Goal: Information Seeking & Learning: Find contact information

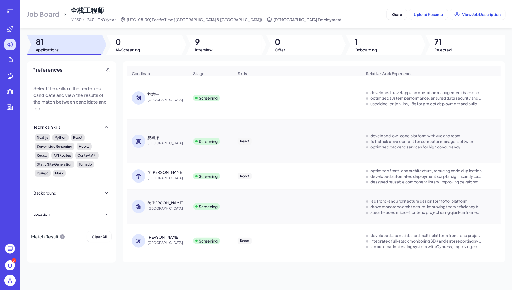
click at [16, 11] on div at bounding box center [10, 11] width 18 height 11
click at [10, 12] on icon at bounding box center [10, 11] width 7 height 7
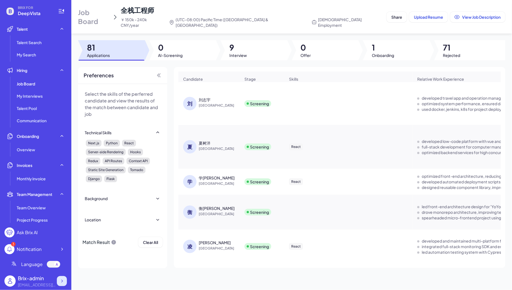
click at [63, 282] on icon at bounding box center [62, 281] width 6 height 6
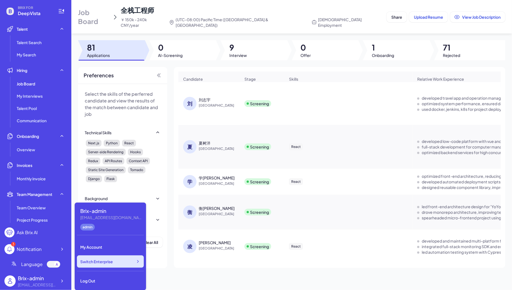
click at [110, 261] on span "Switch Enterprise" at bounding box center [96, 261] width 33 height 6
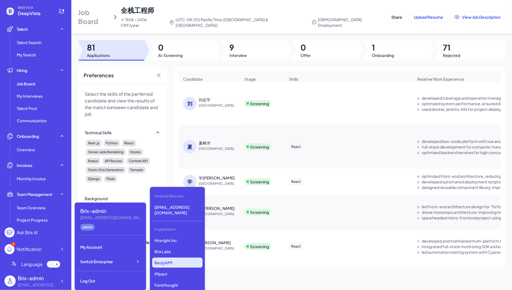
scroll to position [445, 0]
click at [169, 258] on p "Silicon Data" at bounding box center [177, 258] width 50 height 10
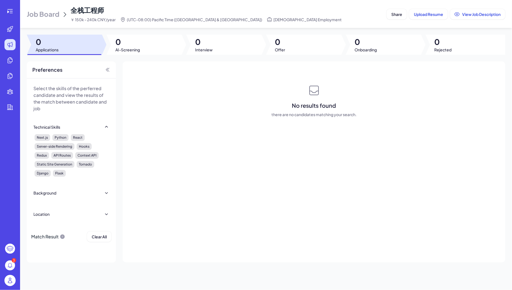
click at [43, 16] on span "Job Board" at bounding box center [43, 13] width 33 height 9
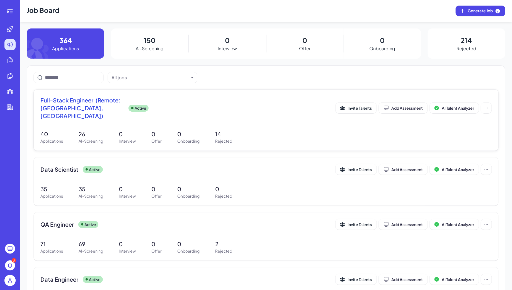
click at [120, 107] on span "Full-Stack Engineer (Remote: [GEOGRAPHIC_DATA], [GEOGRAPHIC_DATA])" at bounding box center [82, 107] width 84 height 23
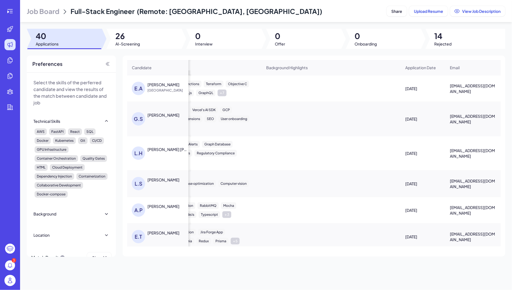
scroll to position [173, 367]
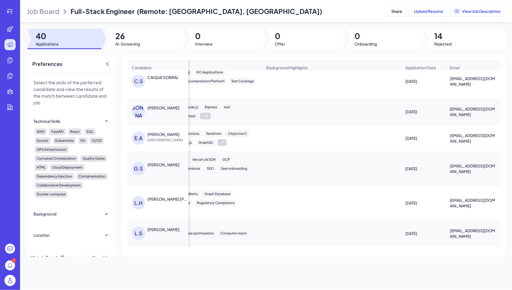
click at [162, 165] on div "[PERSON_NAME]" at bounding box center [163, 165] width 32 height 6
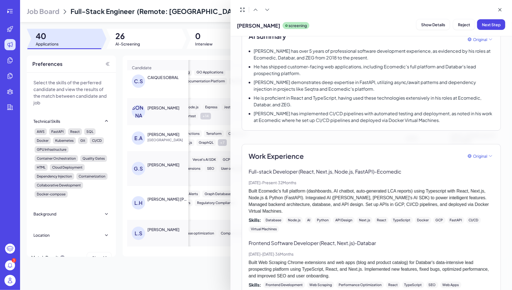
scroll to position [0, 0]
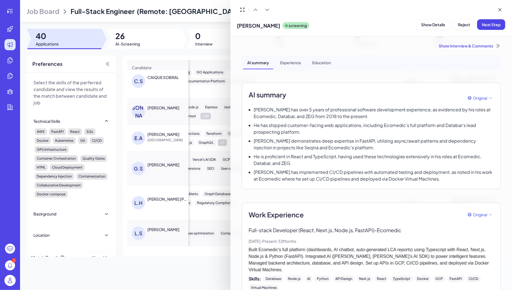
click at [211, 153] on div at bounding box center [256, 145] width 512 height 290
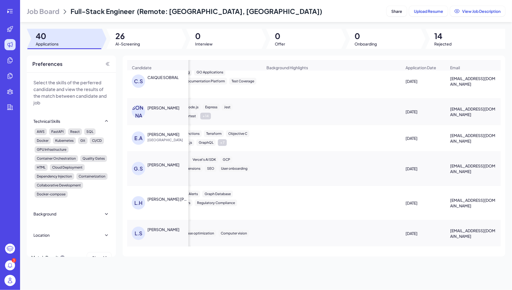
click at [164, 133] on div "[PERSON_NAME]" at bounding box center [163, 134] width 32 height 6
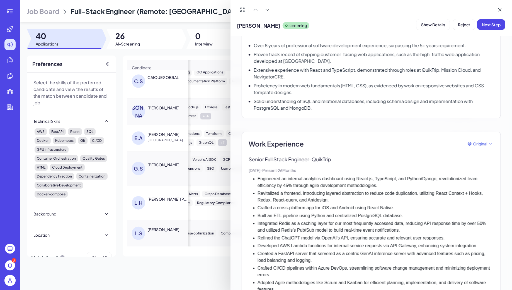
scroll to position [101, 0]
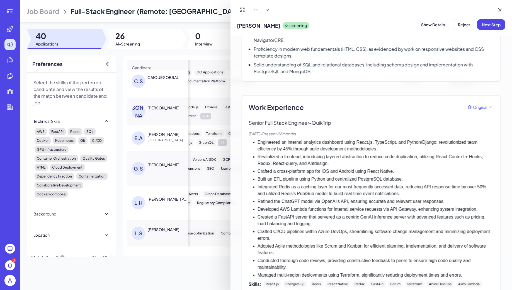
click at [188, 122] on div at bounding box center [256, 145] width 512 height 290
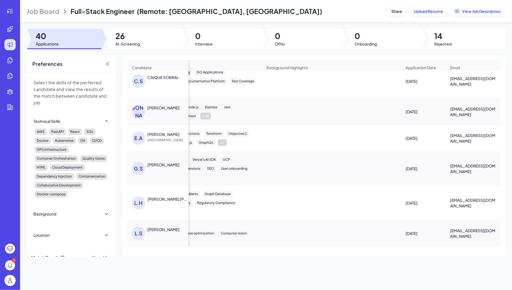
click at [168, 108] on div "[PERSON_NAME]" at bounding box center [163, 108] width 32 height 6
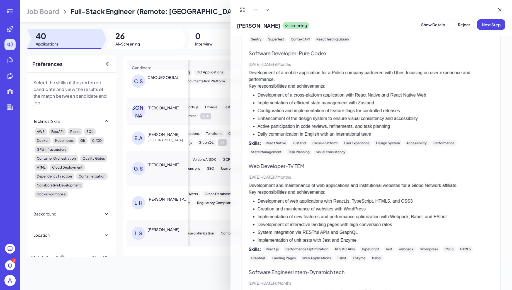
scroll to position [565, 0]
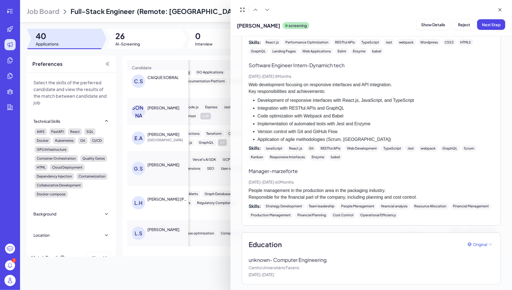
click at [167, 167] on div at bounding box center [256, 145] width 512 height 290
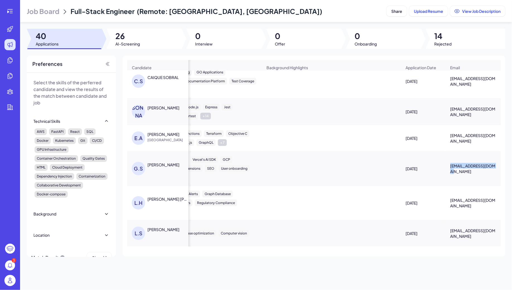
scroll to position [0, 367]
drag, startPoint x: 450, startPoint y: 167, endPoint x: 495, endPoint y: 165, distance: 44.1
click at [495, 165] on span "[EMAIL_ADDRESS][DOMAIN_NAME]" at bounding box center [473, 168] width 46 height 11
copy span "[EMAIL_ADDRESS][DOMAIN_NAME]"
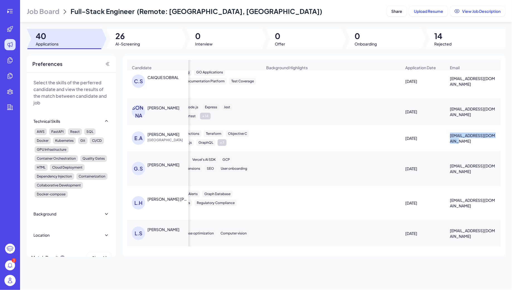
drag, startPoint x: 450, startPoint y: 133, endPoint x: 455, endPoint y: 141, distance: 9.2
click at [456, 142] on span "[EMAIL_ADDRESS][DOMAIN_NAME]" at bounding box center [473, 137] width 46 height 11
copy span "[EMAIL_ADDRESS][DOMAIN_NAME]"
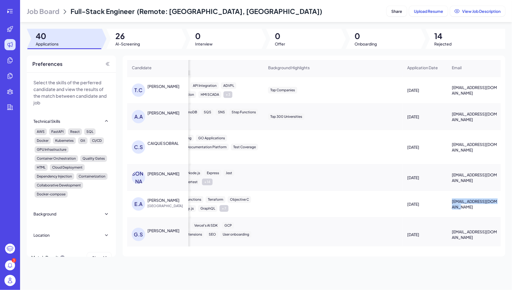
scroll to position [0, 365]
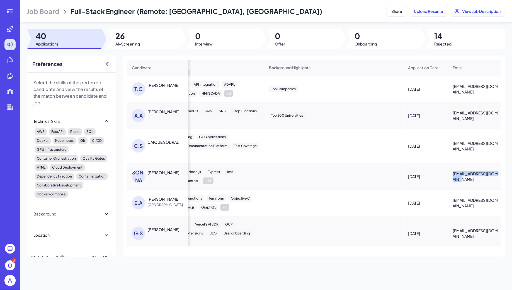
drag, startPoint x: 452, startPoint y: 173, endPoint x: 462, endPoint y: 176, distance: 10.4
click at [462, 177] on div "[EMAIL_ADDRESS][DOMAIN_NAME]" at bounding box center [476, 176] width 55 height 20
copy span "[EMAIL_ADDRESS][DOMAIN_NAME]"
click at [161, 141] on div "CAIQUE SOBRAL" at bounding box center [162, 142] width 31 height 6
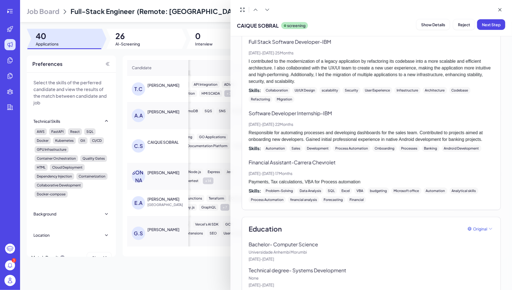
scroll to position [304, 0]
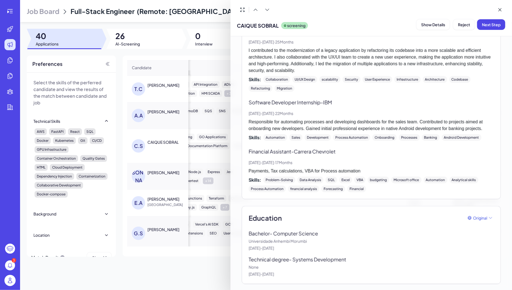
click at [187, 128] on div at bounding box center [256, 145] width 512 height 290
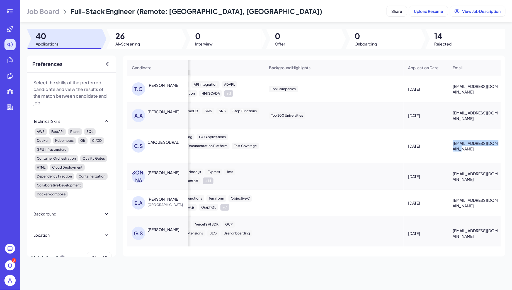
drag, startPoint x: 454, startPoint y: 142, endPoint x: 459, endPoint y: 149, distance: 8.8
click at [459, 149] on span "[EMAIL_ADDRESS][DOMAIN_NAME]" at bounding box center [476, 145] width 46 height 11
copy span "[EMAIL_ADDRESS][DOMAIN_NAME]"
click at [155, 111] on div "[PERSON_NAME]" at bounding box center [163, 112] width 32 height 6
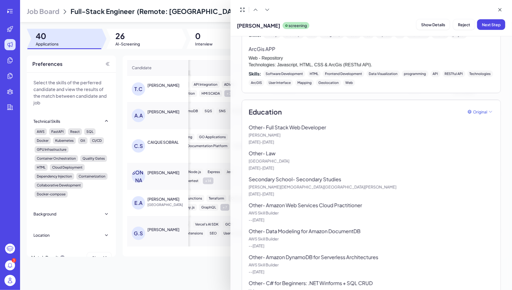
scroll to position [617, 0]
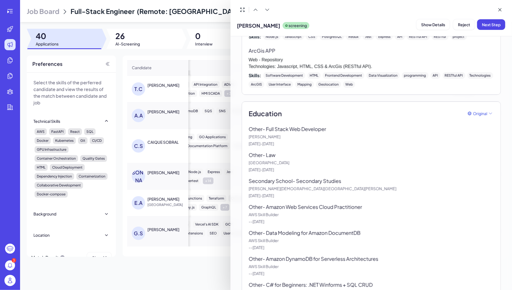
click at [203, 118] on div at bounding box center [256, 145] width 512 height 290
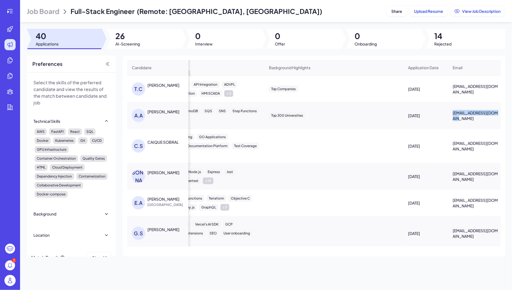
scroll to position [0, 367]
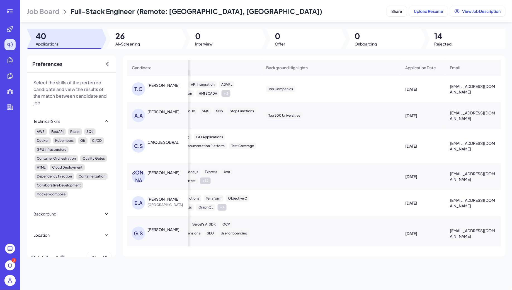
drag, startPoint x: 452, startPoint y: 113, endPoint x: 494, endPoint y: 112, distance: 41.8
click at [494, 112] on div "[EMAIL_ADDRESS][DOMAIN_NAME]" at bounding box center [473, 115] width 55 height 20
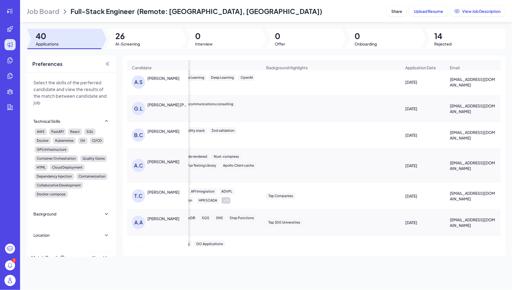
scroll to position [0, 367]
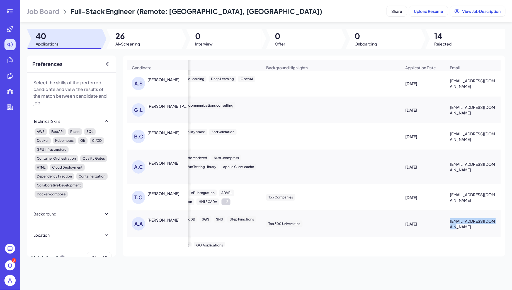
drag, startPoint x: 451, startPoint y: 223, endPoint x: 498, endPoint y: 224, distance: 47.1
click at [498, 224] on div "[EMAIL_ADDRESS][DOMAIN_NAME]" at bounding box center [473, 224] width 55 height 20
copy span "[EMAIL_ADDRESS][DOMAIN_NAME]"
click at [166, 193] on div "[PERSON_NAME]" at bounding box center [163, 193] width 32 height 6
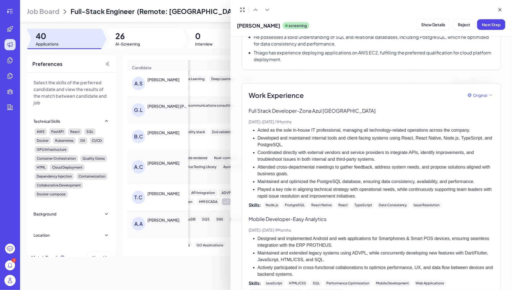
scroll to position [0, 0]
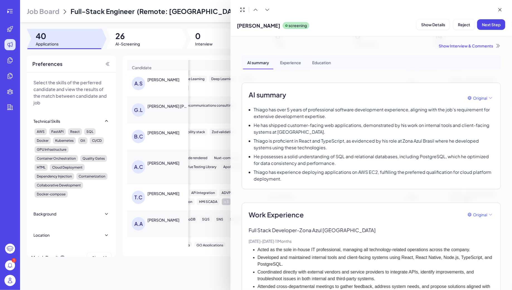
click at [180, 158] on div at bounding box center [256, 145] width 512 height 290
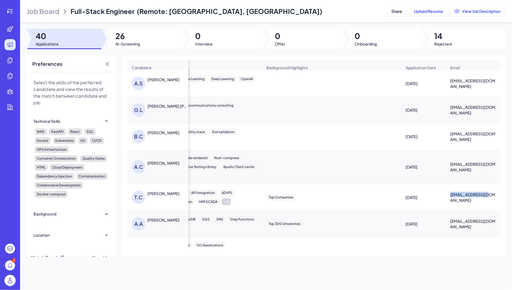
drag, startPoint x: 449, startPoint y: 197, endPoint x: 488, endPoint y: 197, distance: 39.3
click at [488, 197] on div "[EMAIL_ADDRESS][DOMAIN_NAME]" at bounding box center [473, 197] width 55 height 20
copy span "[EMAIL_ADDRESS][DOMAIN_NAME]"
click at [166, 163] on div "[PERSON_NAME]" at bounding box center [163, 163] width 32 height 6
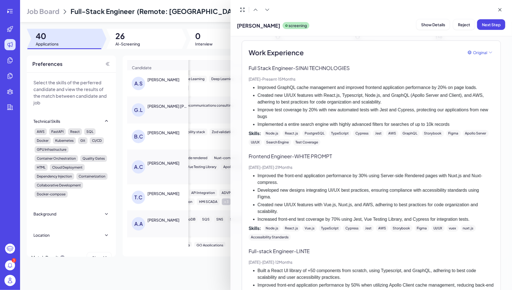
scroll to position [164, 0]
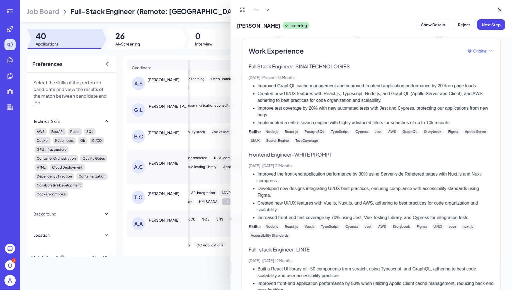
click at [164, 133] on div at bounding box center [256, 145] width 512 height 290
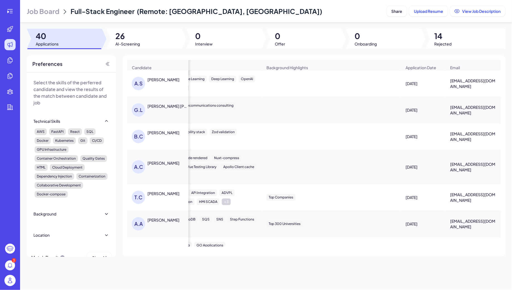
click at [161, 132] on div "[PERSON_NAME]" at bounding box center [163, 133] width 32 height 6
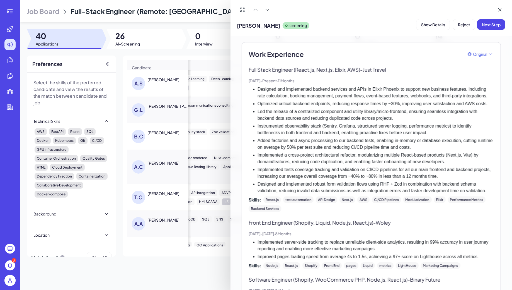
scroll to position [99, 0]
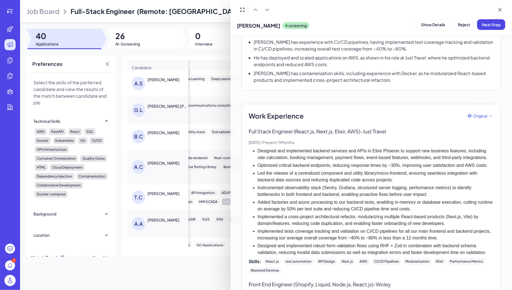
click at [160, 117] on div at bounding box center [256, 145] width 512 height 290
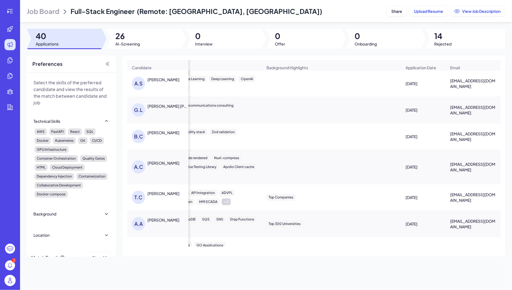
click at [157, 108] on div "[PERSON_NAME] Lima [PERSON_NAME]" at bounding box center [160, 109] width 57 height 13
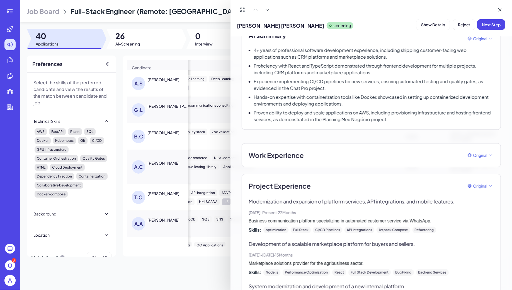
scroll to position [0, 0]
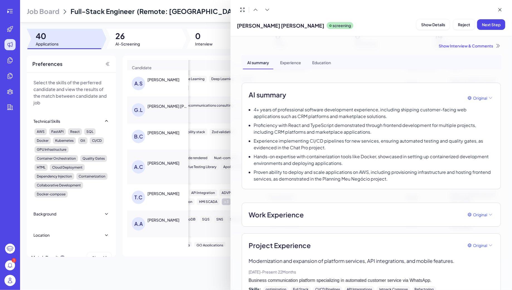
click at [165, 98] on div at bounding box center [256, 145] width 512 height 290
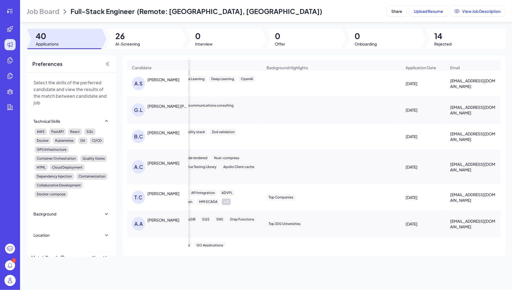
scroll to position [0, 367]
drag, startPoint x: 449, startPoint y: 106, endPoint x: 464, endPoint y: 115, distance: 17.8
click at [465, 116] on div "[EMAIL_ADDRESS][DOMAIN_NAME]" at bounding box center [473, 110] width 55 height 20
copy span "[EMAIL_ADDRESS][DOMAIN_NAME]"
click at [158, 78] on div "[PERSON_NAME]" at bounding box center [163, 80] width 32 height 6
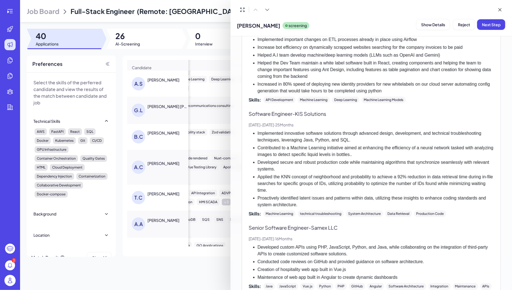
scroll to position [249, 0]
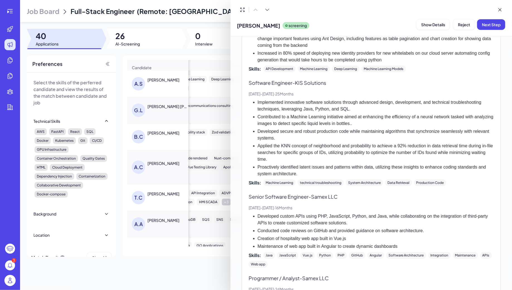
click at [232, 78] on div "Show Interview & Comments AI summary Experience Education AI summary Original T…" at bounding box center [372, 162] width 282 height 253
click at [224, 86] on div at bounding box center [256, 145] width 512 height 290
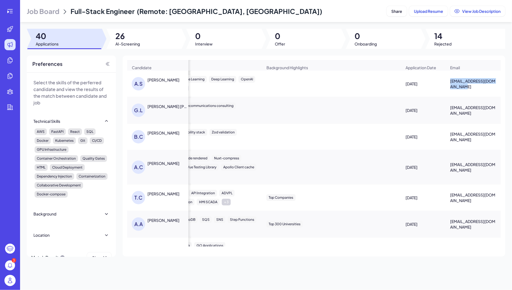
drag, startPoint x: 450, startPoint y: 77, endPoint x: 463, endPoint y: 88, distance: 16.5
click at [463, 88] on div "[EMAIL_ADDRESS][DOMAIN_NAME]" at bounding box center [473, 84] width 55 height 20
copy span "[EMAIL_ADDRESS][DOMAIN_NAME]"
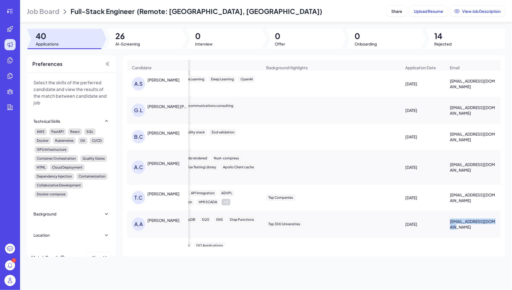
drag, startPoint x: 450, startPoint y: 224, endPoint x: 499, endPoint y: 225, distance: 48.8
click at [499, 225] on div "[PERSON_NAME] Screening FastAPI React SQL Developed React components, Ant Desig…" at bounding box center [314, 159] width 374 height 176
click at [159, 220] on div "[PERSON_NAME]" at bounding box center [163, 220] width 32 height 6
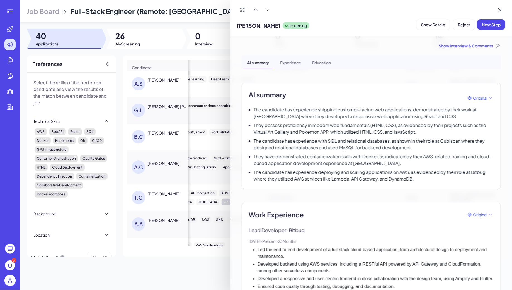
scroll to position [0, 367]
drag, startPoint x: 238, startPoint y: 25, endPoint x: 285, endPoint y: 27, distance: 46.9
click at [280, 27] on span "[PERSON_NAME]" at bounding box center [258, 26] width 43 height 8
click at [173, 146] on div at bounding box center [256, 145] width 512 height 290
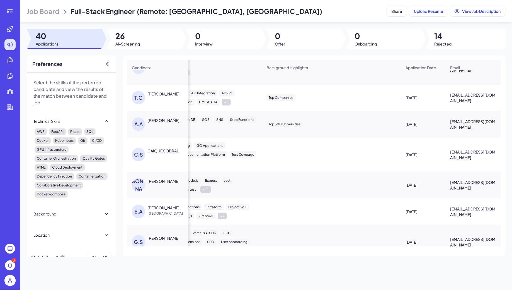
scroll to position [101, 367]
drag, startPoint x: 449, startPoint y: 150, endPoint x: 461, endPoint y: 158, distance: 14.9
click at [461, 158] on div "[EMAIL_ADDRESS][DOMAIN_NAME]" at bounding box center [473, 154] width 55 height 20
click at [151, 150] on div "CAIQUE SOBRAL" at bounding box center [162, 150] width 31 height 6
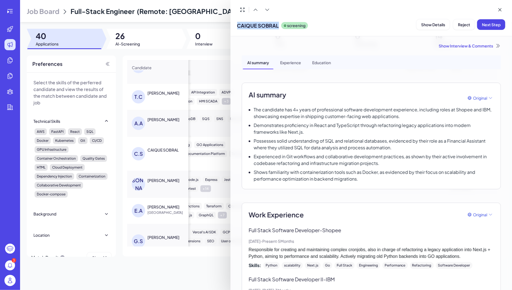
drag, startPoint x: 237, startPoint y: 24, endPoint x: 280, endPoint y: 25, distance: 43.2
click at [280, 25] on div "CAIQUE SOBRAL screening" at bounding box center [272, 24] width 71 height 14
click at [167, 207] on div at bounding box center [256, 145] width 512 height 290
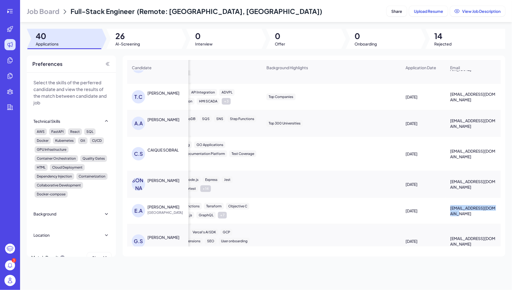
drag, startPoint x: 449, startPoint y: 204, endPoint x: 459, endPoint y: 210, distance: 11.6
click at [459, 210] on div "[EMAIL_ADDRESS][DOMAIN_NAME]" at bounding box center [473, 210] width 55 height 20
click at [159, 206] on div "[PERSON_NAME]" at bounding box center [163, 207] width 32 height 6
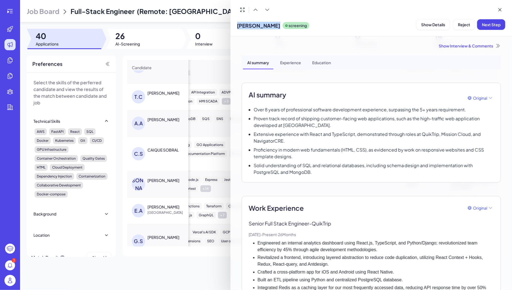
drag, startPoint x: 237, startPoint y: 25, endPoint x: 275, endPoint y: 26, distance: 38.2
click at [276, 26] on div "[PERSON_NAME] screening" at bounding box center [273, 24] width 72 height 14
click at [173, 185] on div at bounding box center [256, 145] width 512 height 290
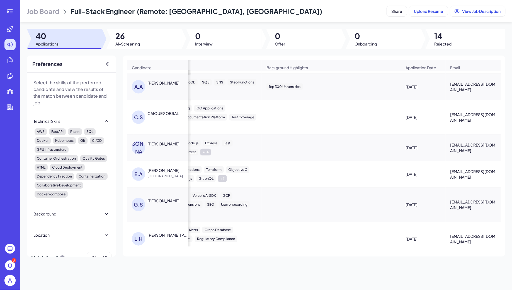
scroll to position [139, 367]
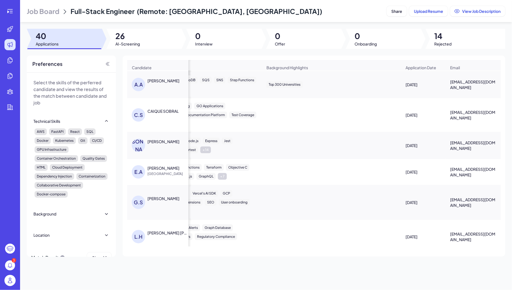
click at [163, 198] on div "[PERSON_NAME]" at bounding box center [163, 198] width 32 height 6
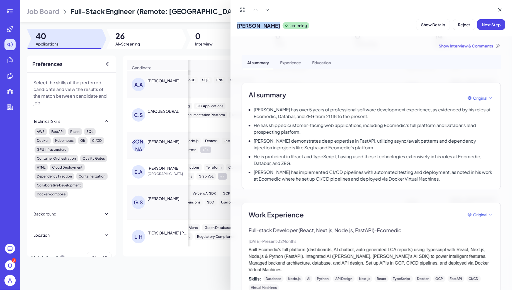
drag, startPoint x: 238, startPoint y: 26, endPoint x: 267, endPoint y: 26, distance: 28.7
click at [267, 26] on span "[PERSON_NAME]" at bounding box center [258, 26] width 43 height 8
click at [201, 173] on div at bounding box center [256, 145] width 512 height 290
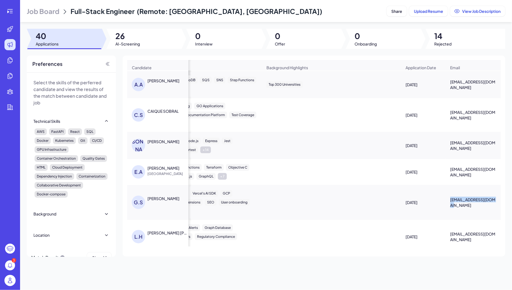
scroll to position [0, 367]
drag, startPoint x: 449, startPoint y: 201, endPoint x: 497, endPoint y: 201, distance: 47.4
click at [497, 202] on div "[EMAIL_ADDRESS][DOMAIN_NAME]" at bounding box center [473, 202] width 55 height 20
drag, startPoint x: 396, startPoint y: 102, endPoint x: 355, endPoint y: 46, distance: 69.6
